Goal: Find contact information: Find contact information

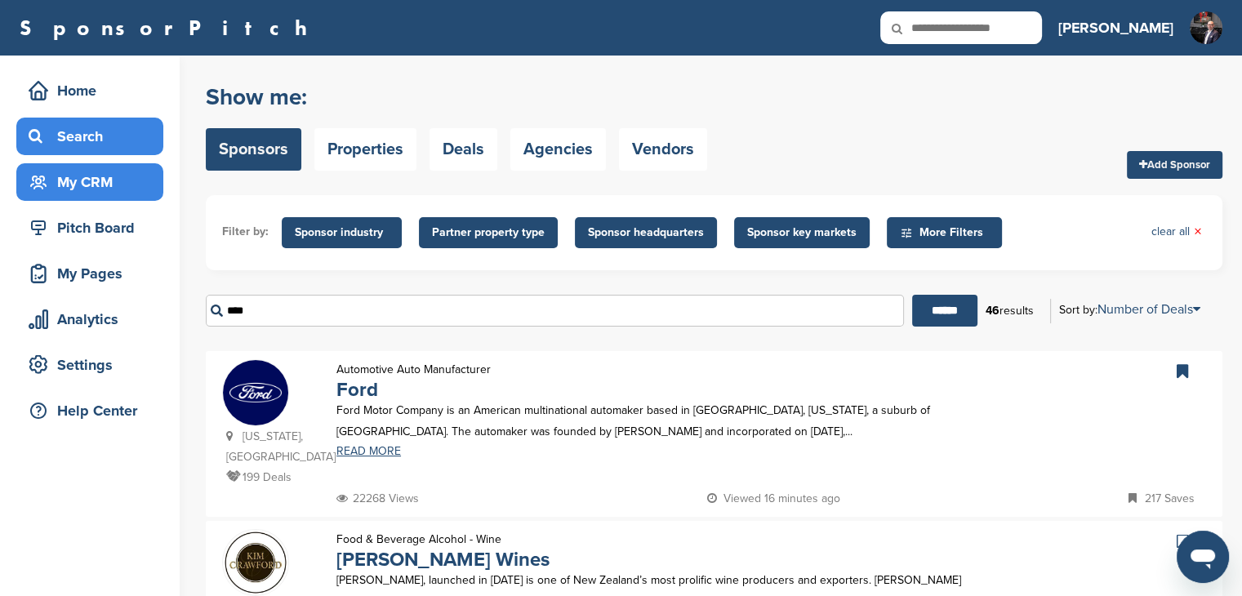
drag, startPoint x: 81, startPoint y: 131, endPoint x: 134, endPoint y: 174, distance: 68.0
click at [82, 132] on div "Search" at bounding box center [94, 136] width 139 height 29
drag, startPoint x: 265, startPoint y: 305, endPoint x: 189, endPoint y: 294, distance: 76.7
type input "***"
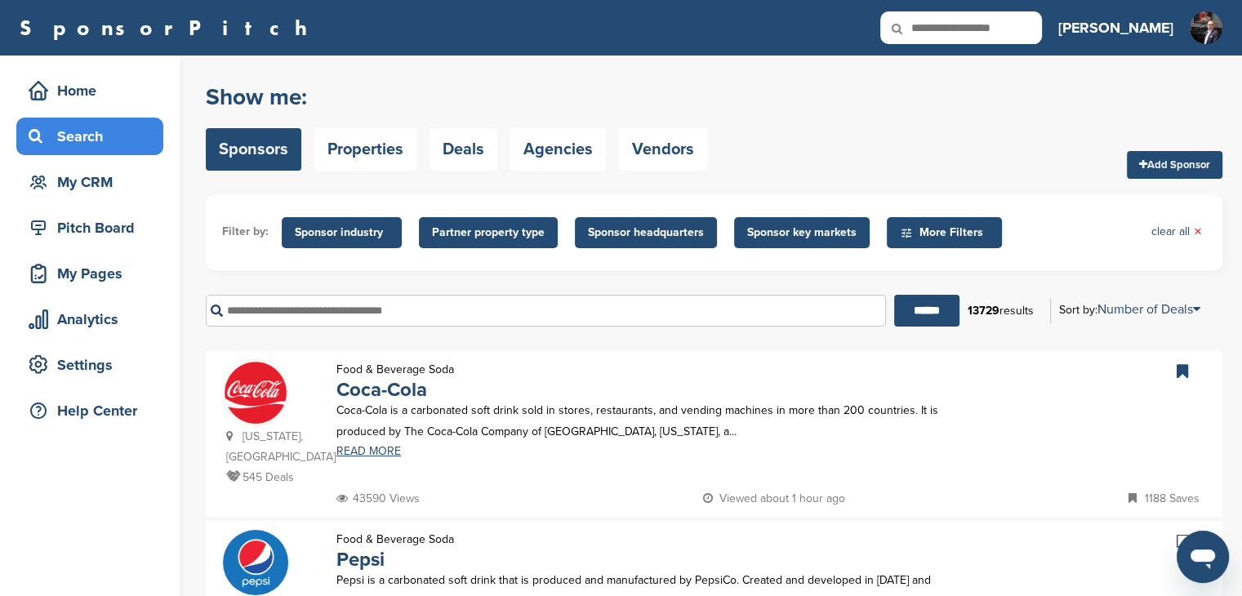
drag, startPoint x: 301, startPoint y: 309, endPoint x: 284, endPoint y: 316, distance: 17.9
click at [301, 310] on input "text" at bounding box center [546, 311] width 680 height 32
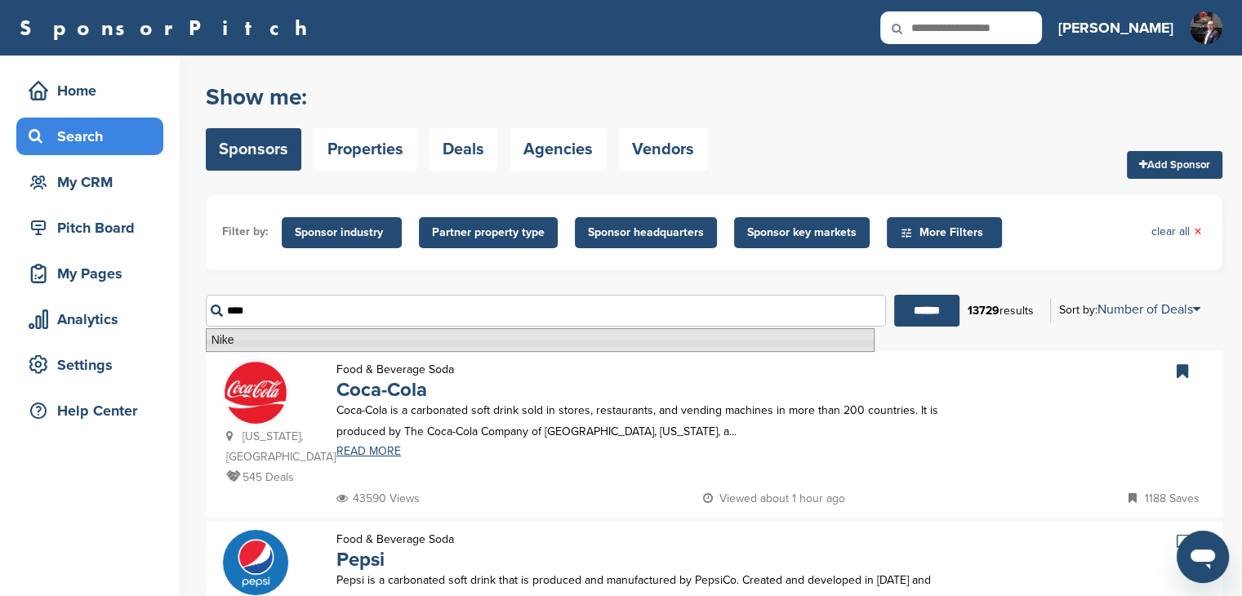
click at [226, 338] on li "Nike" at bounding box center [540, 340] width 669 height 24
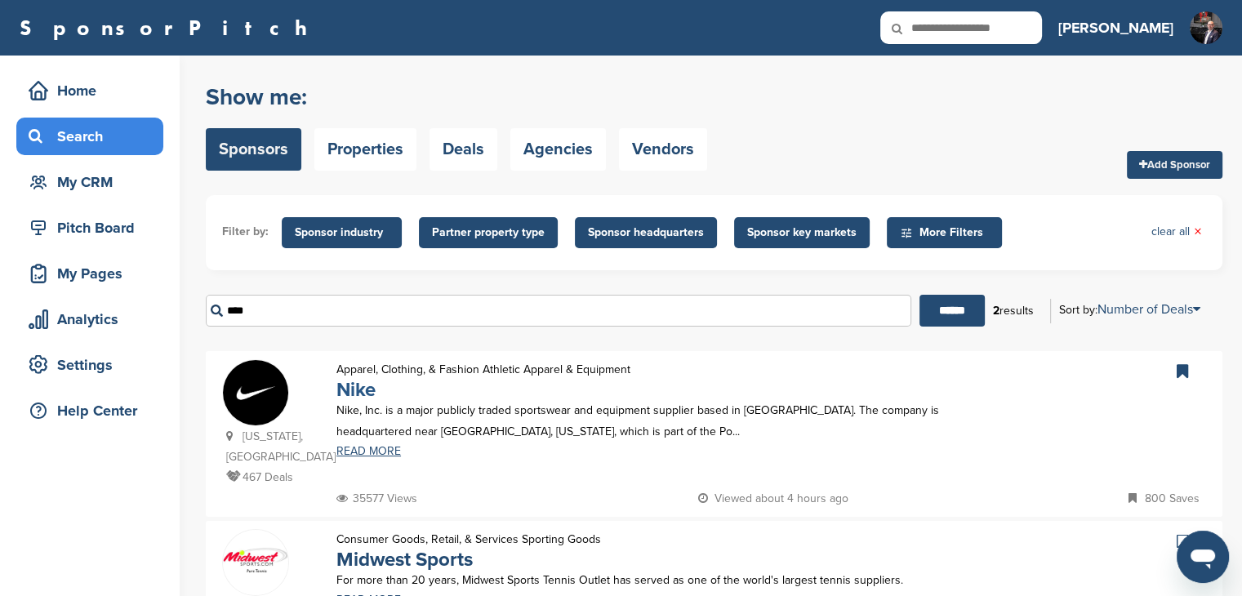
click at [346, 386] on link "Nike" at bounding box center [355, 390] width 39 height 24
click at [324, 313] on input "****" at bounding box center [559, 311] width 706 height 32
type input "*"
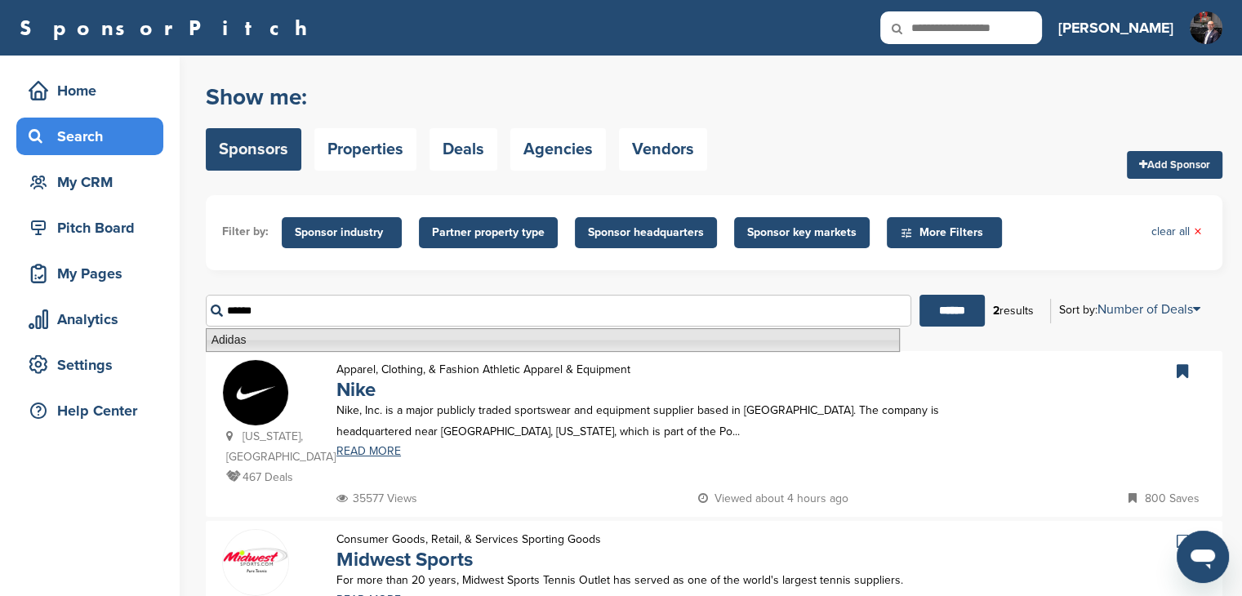
click at [226, 343] on li "Adidas" at bounding box center [553, 340] width 694 height 24
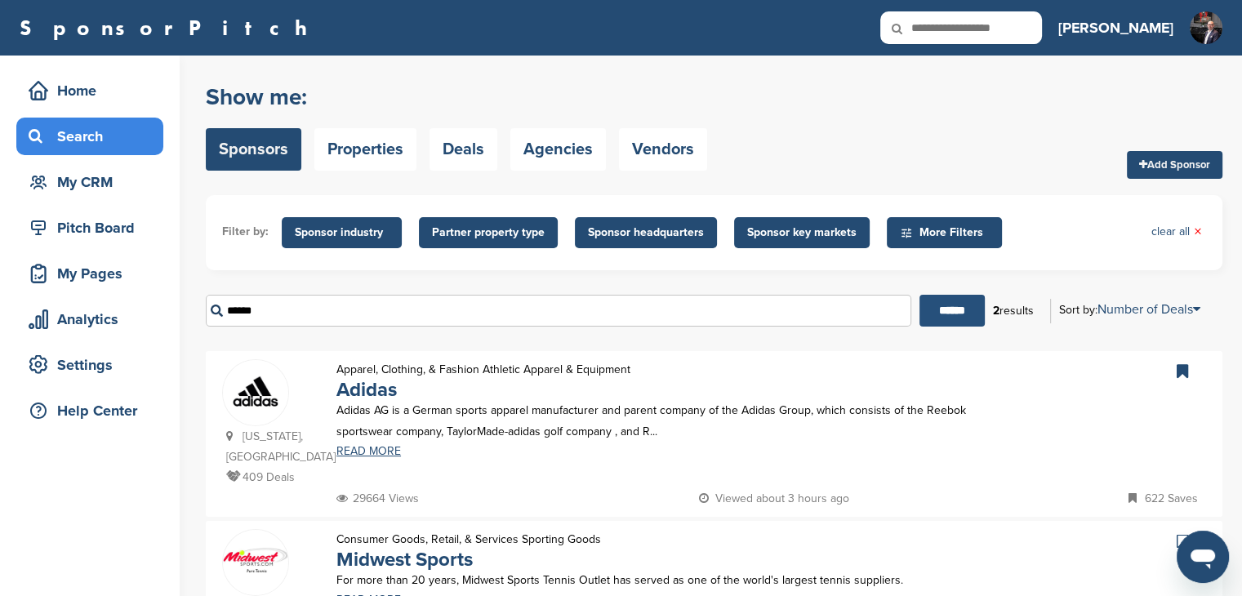
type input "******"
click at [947, 310] on input "******" at bounding box center [952, 311] width 65 height 32
click at [378, 396] on link "Adidas" at bounding box center [366, 390] width 60 height 24
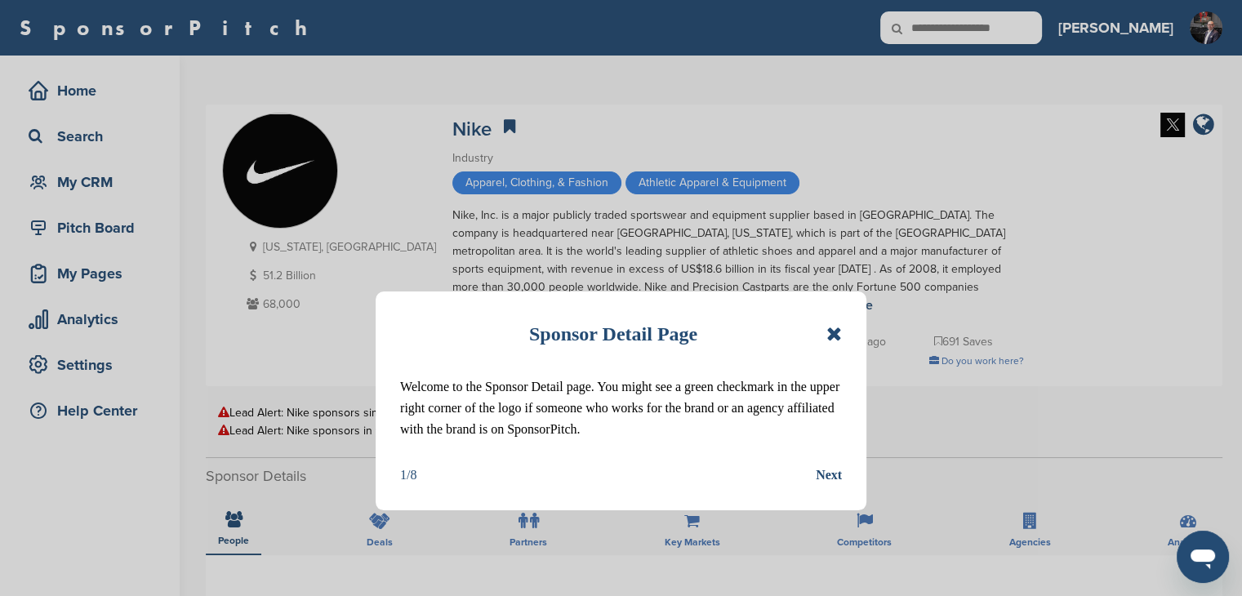
click at [830, 332] on icon at bounding box center [835, 334] width 16 height 20
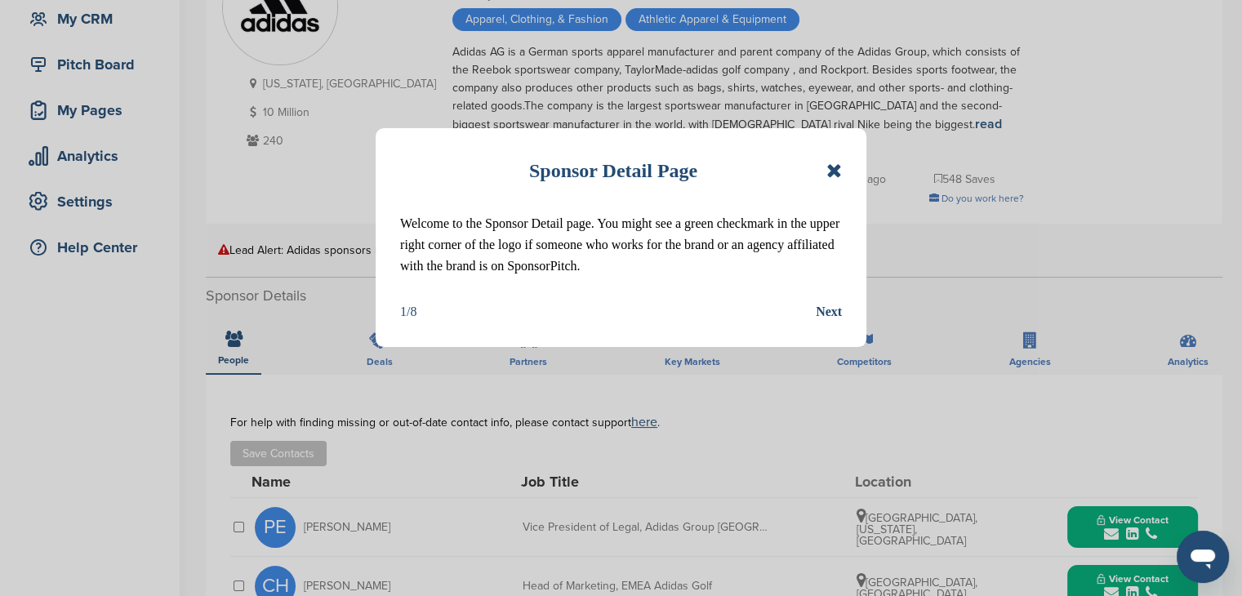
click at [823, 167] on div "Sponsor Detail Page" at bounding box center [621, 171] width 442 height 36
click at [827, 167] on icon at bounding box center [835, 171] width 16 height 20
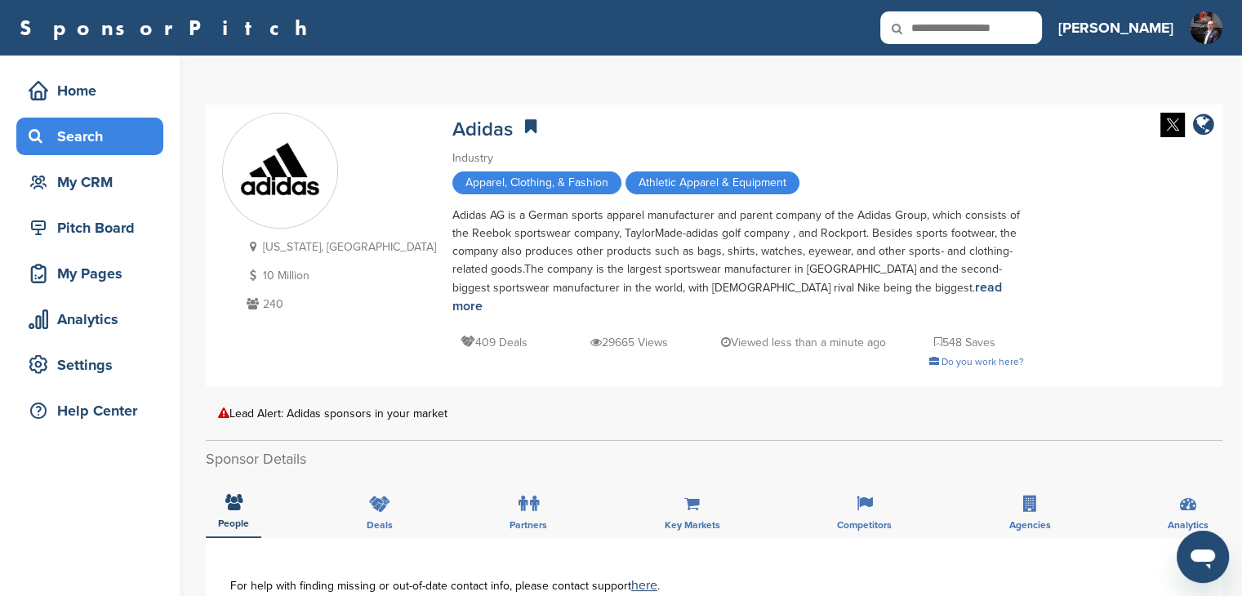
click at [100, 131] on div "Search" at bounding box center [94, 136] width 139 height 29
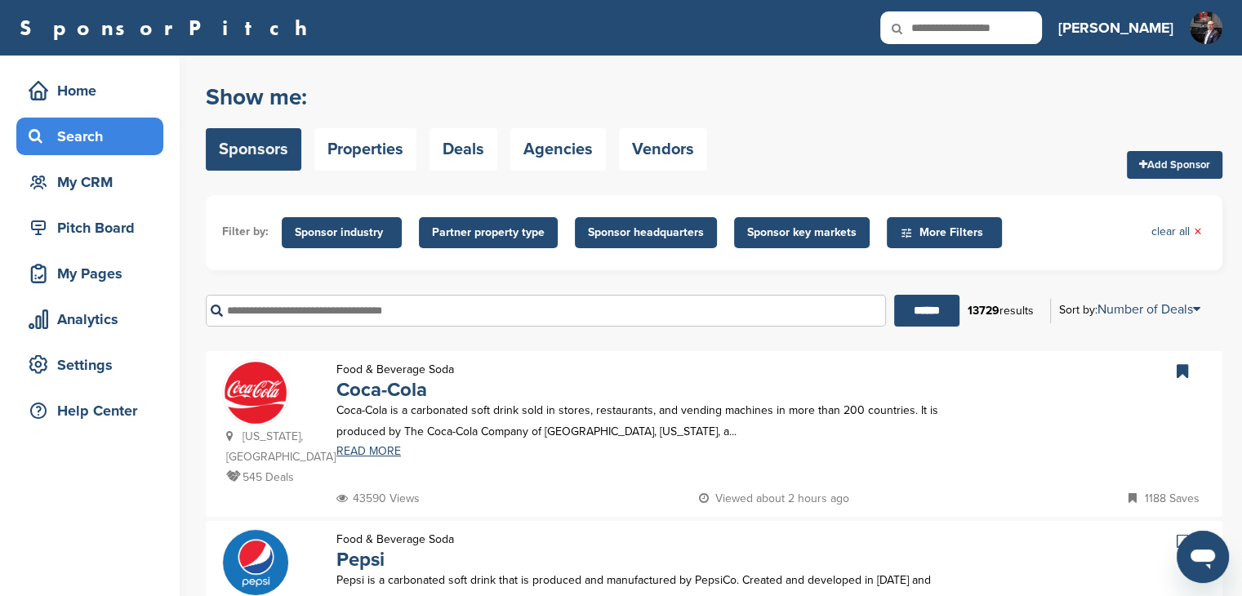
click at [284, 306] on input "text" at bounding box center [546, 311] width 680 height 32
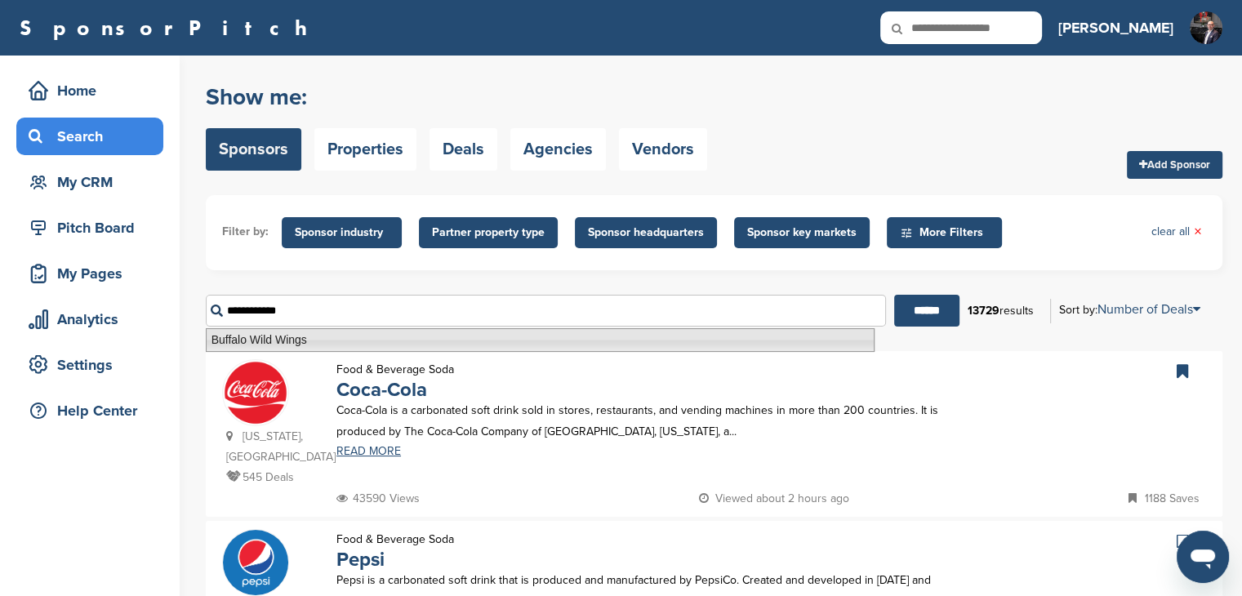
click at [264, 336] on li "Buffalo Wild Wings" at bounding box center [540, 340] width 669 height 24
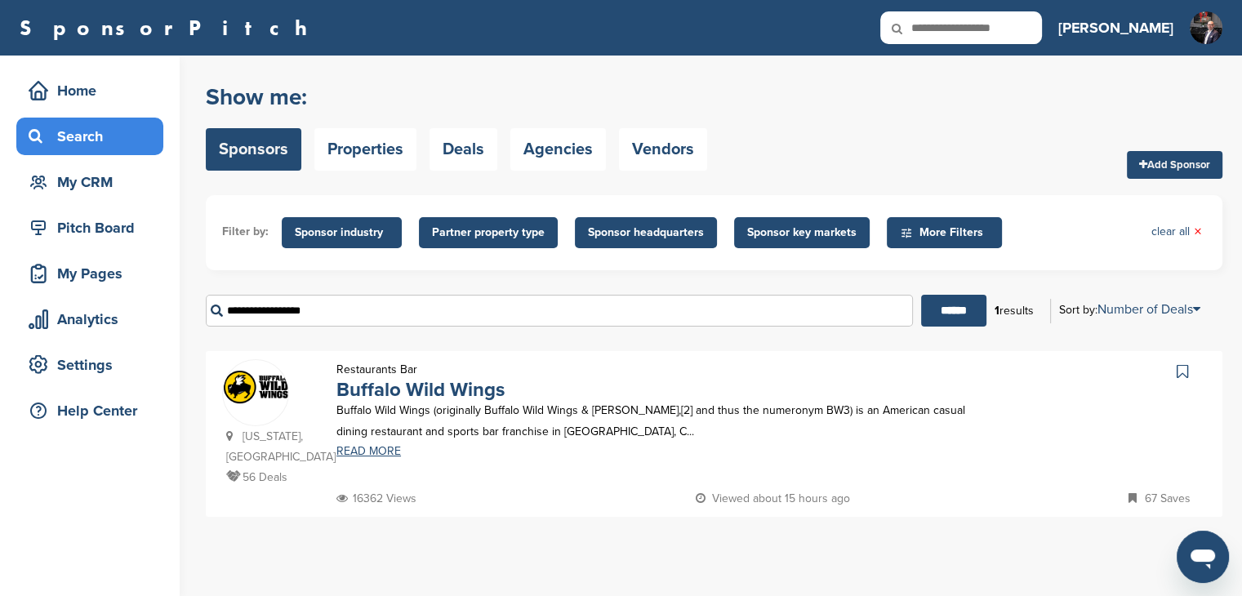
type input "**********"
click at [383, 389] on link "Buffalo Wild Wings" at bounding box center [420, 390] width 168 height 24
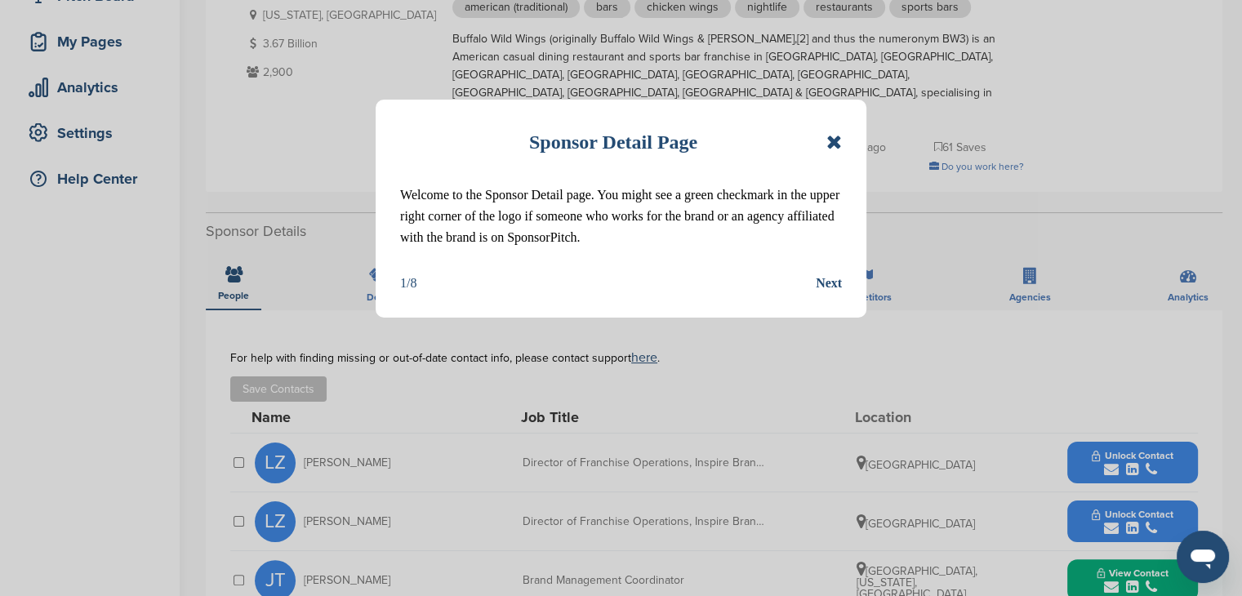
scroll to position [245, 0]
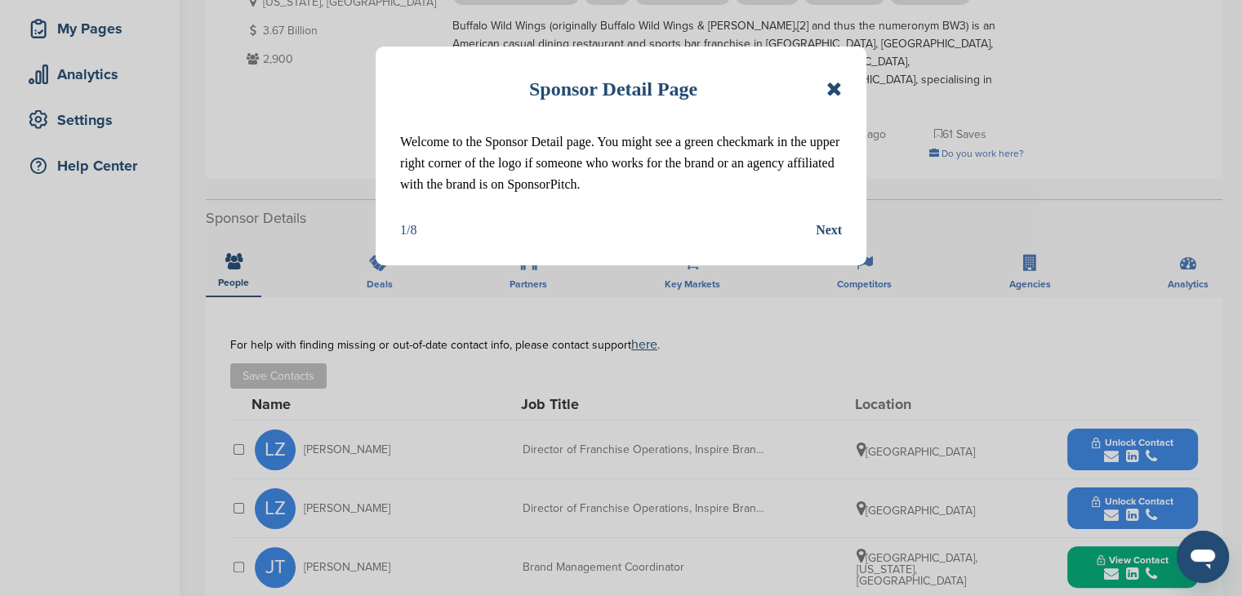
click at [836, 89] on icon at bounding box center [835, 89] width 16 height 20
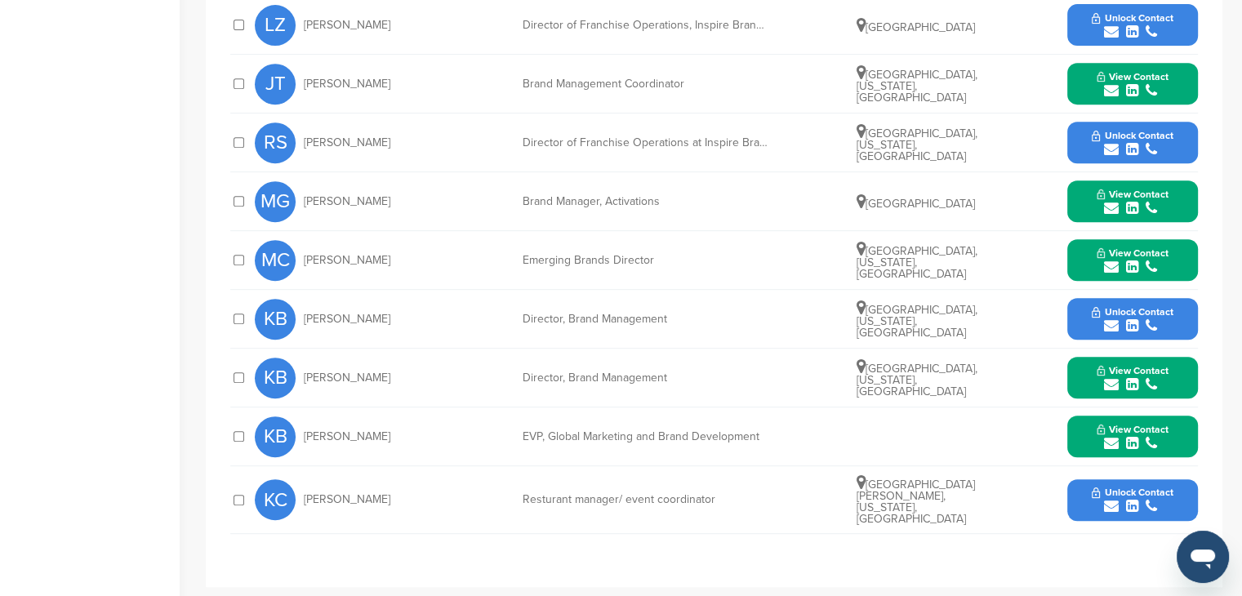
scroll to position [735, 0]
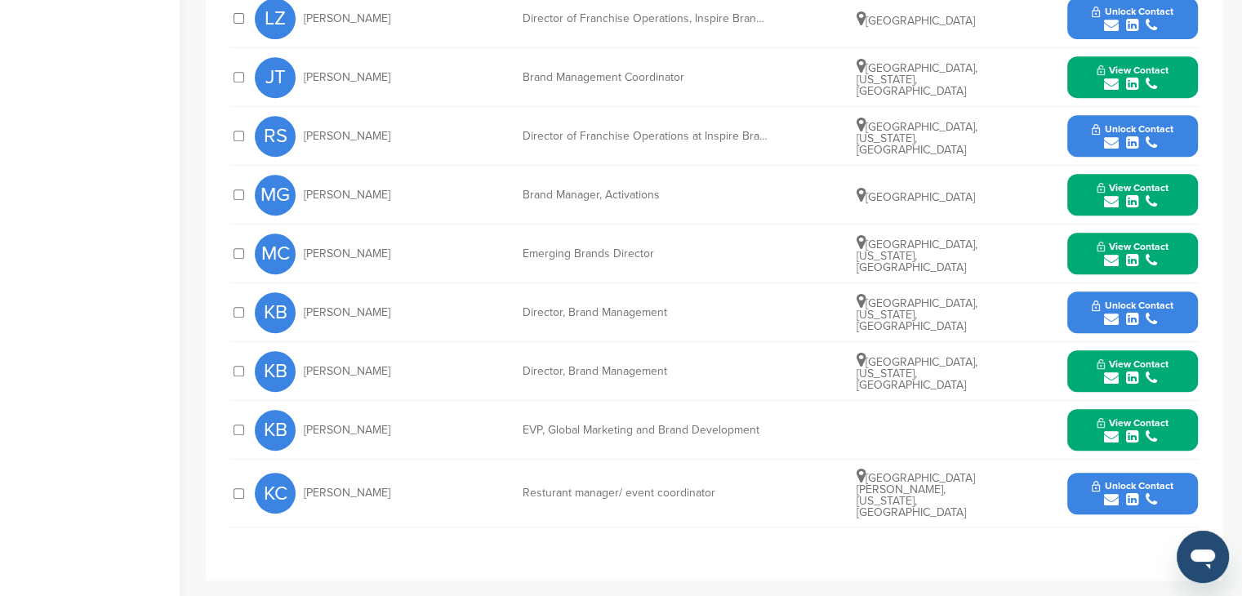
click at [1103, 417] on span "View Contact" at bounding box center [1133, 422] width 72 height 11
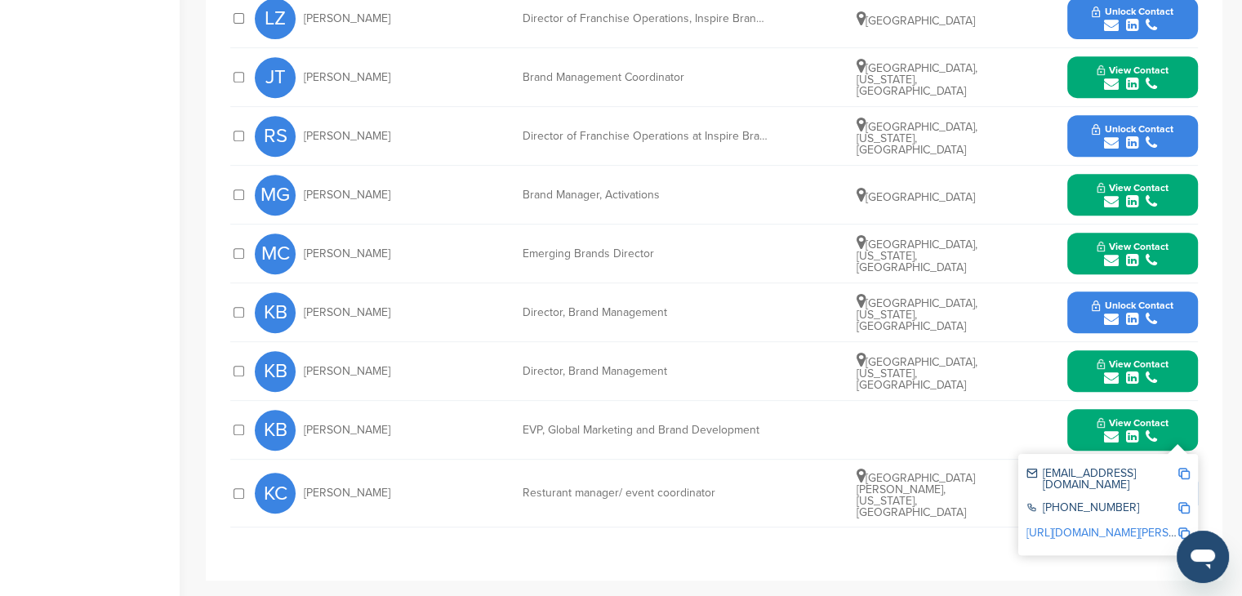
click at [1186, 468] on img at bounding box center [1184, 473] width 11 height 11
click at [1096, 526] on link "https://www.linkedin.com/in/kathy-benning-8246558" at bounding box center [1126, 533] width 199 height 14
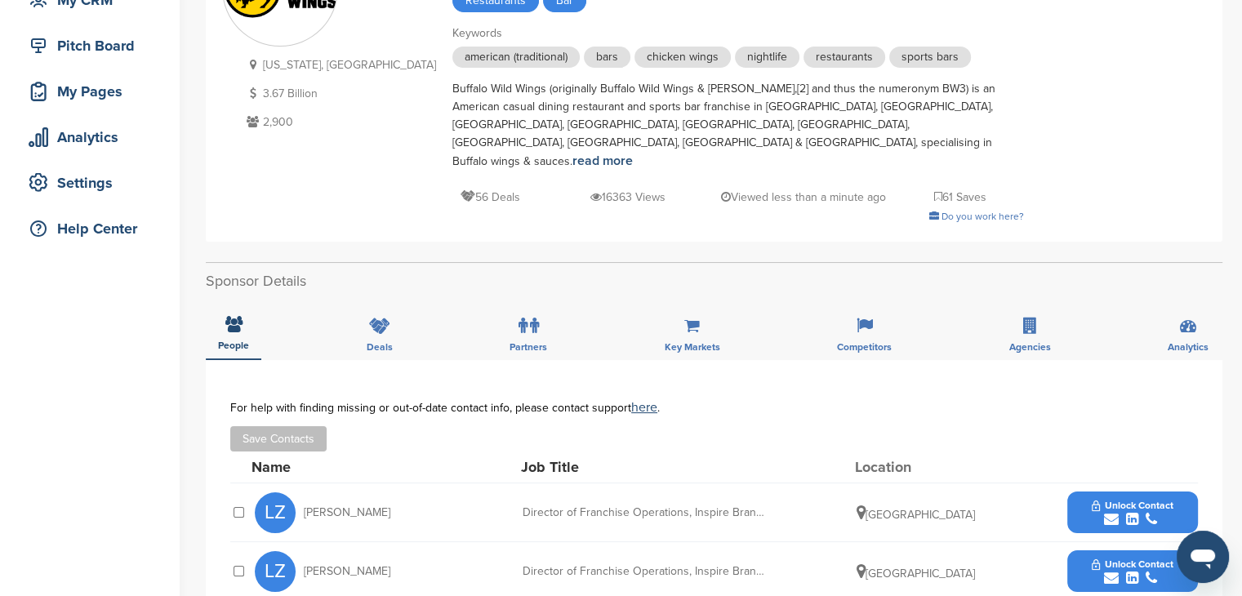
scroll to position [0, 0]
